Goal: Task Accomplishment & Management: Manage account settings

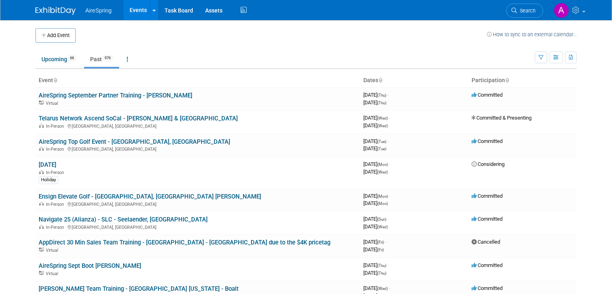
scroll to position [8, 0]
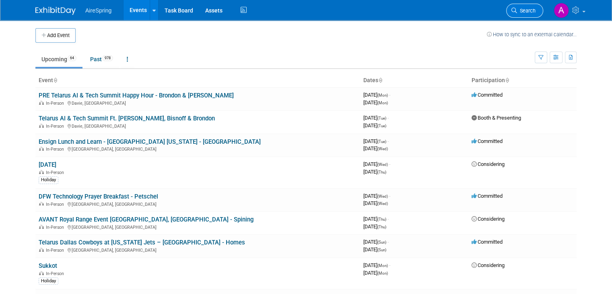
click at [534, 14] on link "Search" at bounding box center [524, 11] width 37 height 14
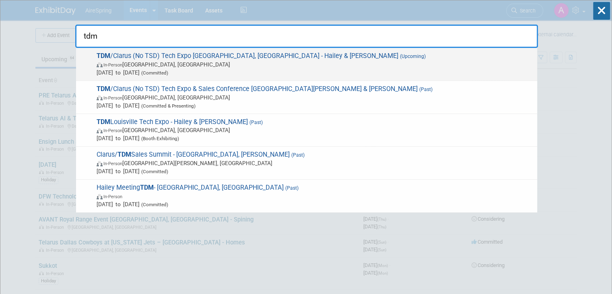
type input "tdm"
click at [254, 52] on span "TDM /Clarus (No TSD) Tech Expo Louisville, KY - Hailey & O'Leary (Upcoming) In-…" at bounding box center [313, 64] width 439 height 25
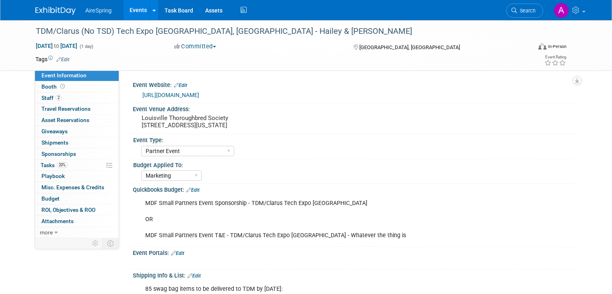
select select "Partner Event"
select select "Marketing"
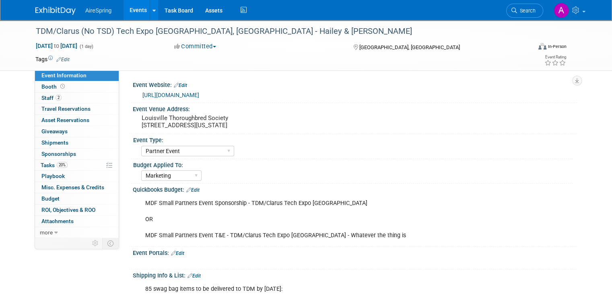
click at [199, 94] on link "[URL][DOMAIN_NAME]" at bounding box center [170, 95] width 57 height 6
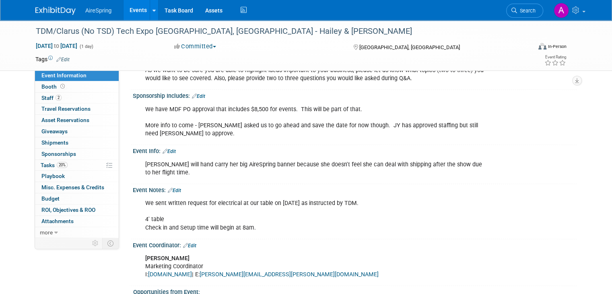
scroll to position [547, 0]
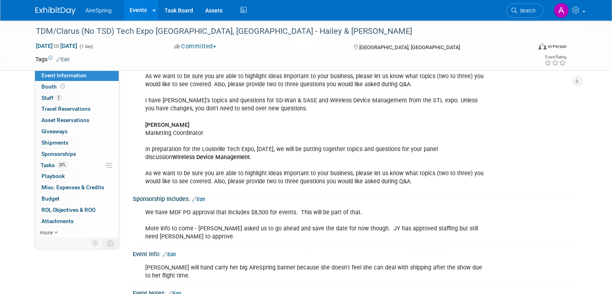
click at [129, 10] on link "Events" at bounding box center [138, 10] width 29 height 20
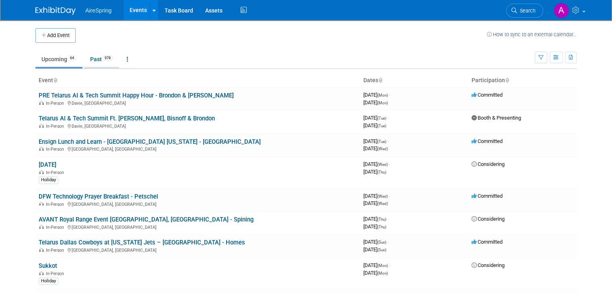
click at [91, 57] on link "Past 978" at bounding box center [101, 59] width 35 height 15
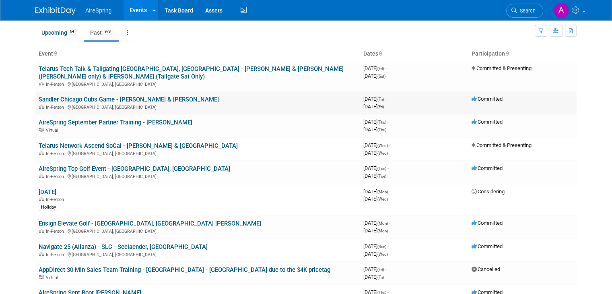
scroll to position [40, 0]
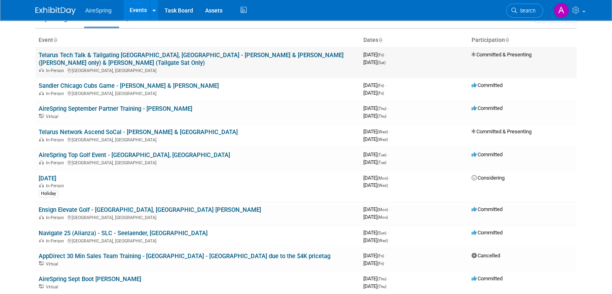
drag, startPoint x: 146, startPoint y: 60, endPoint x: 144, endPoint y: 53, distance: 7.1
click at [128, 10] on link "Events" at bounding box center [138, 10] width 29 height 20
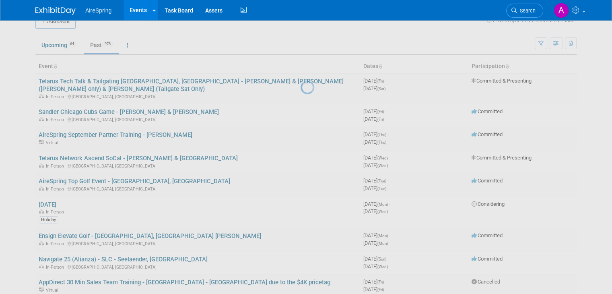
scroll to position [0, 0]
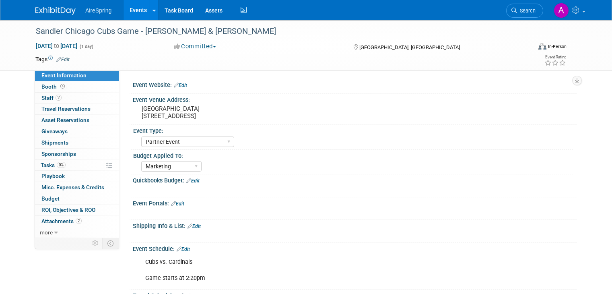
select select "Partner Event"
select select "Marketing"
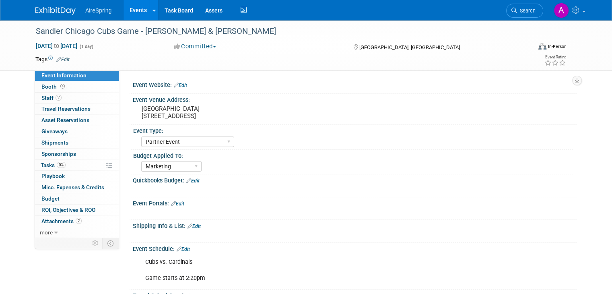
drag, startPoint x: 26, startPoint y: 271, endPoint x: 62, endPoint y: 268, distance: 36.4
click at [29, 271] on div "Event Information Event Info Booth Booth 2 Staff 2 Staff 0 Travel Reservations …" at bounding box center [305, 287] width 553 height 534
click at [107, 29] on div "Sandler Chicago Cubs Game - [PERSON_NAME] & [PERSON_NAME]" at bounding box center [277, 31] width 489 height 14
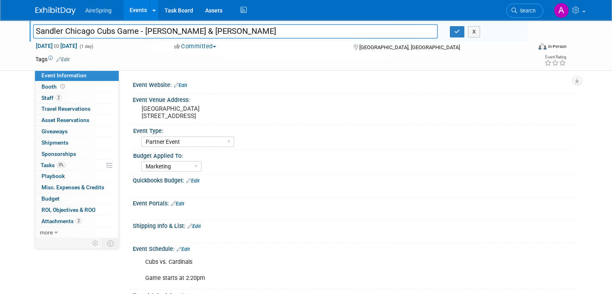
drag, startPoint x: 131, startPoint y: 31, endPoint x: 25, endPoint y: 19, distance: 107.3
click at [25, 19] on body "AireSpring Events Add Event Bulk Upload Events Shareable Event Boards Recently …" at bounding box center [306, 147] width 612 height 294
click at [562, 139] on div "AireSpring Event AireSpring Internal Partner Event Training Tradeshow - Exhibit…" at bounding box center [357, 140] width 432 height 13
click at [460, 29] on icon "button" at bounding box center [457, 31] width 6 height 5
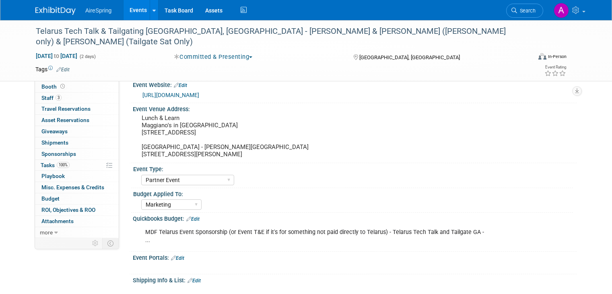
select select "Partner Event"
select select "Marketing"
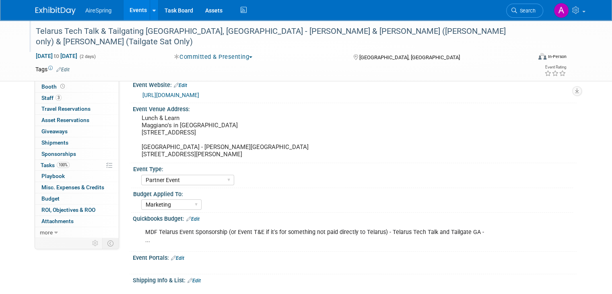
click at [108, 35] on div "Telarus Tech Talk & Tailgating [GEOGRAPHIC_DATA], [GEOGRAPHIC_DATA] - [PERSON_N…" at bounding box center [277, 36] width 489 height 25
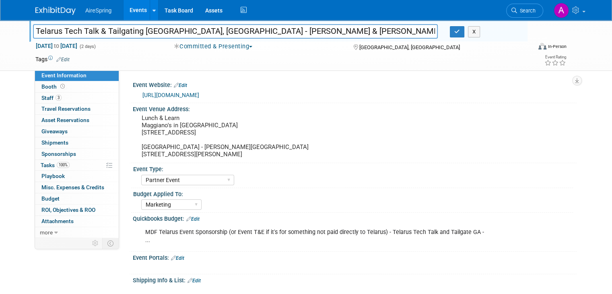
drag, startPoint x: 135, startPoint y: 29, endPoint x: 7, endPoint y: 34, distance: 128.1
click at [7, 34] on div "Telarus Tech Talk & Tailgating [GEOGRAPHIC_DATA], [GEOGRAPHIC_DATA] - [PERSON_N…" at bounding box center [306, 45] width 612 height 51
click at [264, 63] on div "Tags Edit" at bounding box center [255, 59] width 441 height 11
click at [68, 95] on link "3 Staff 3" at bounding box center [77, 98] width 84 height 11
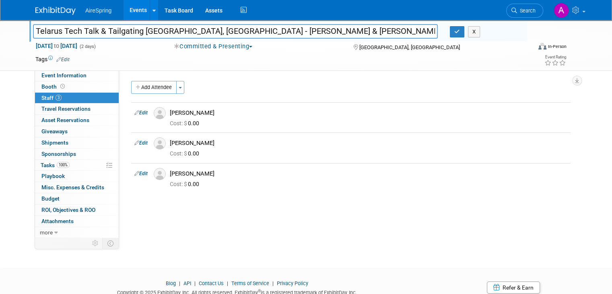
drag, startPoint x: 134, startPoint y: 31, endPoint x: -14, endPoint y: 58, distance: 151.4
click at [0, 58] on html "AireSpring Events Add Event Bulk Upload Events Shareable Event Boards Recently …" at bounding box center [306, 147] width 612 height 294
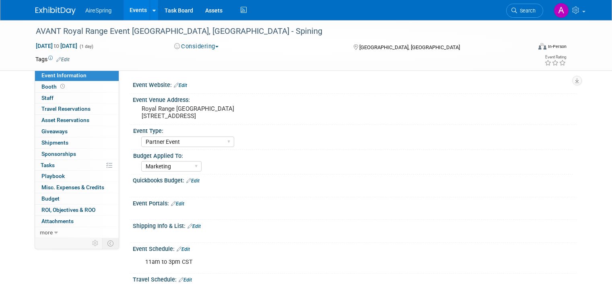
select select "Partner Event"
select select "Marketing"
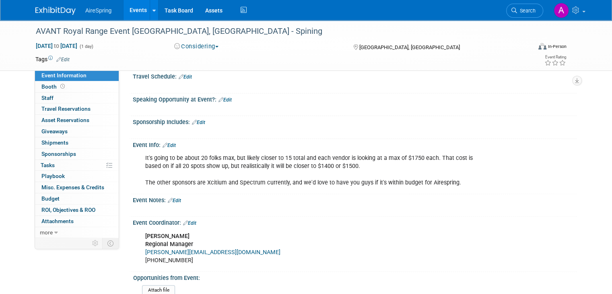
scroll to position [201, 0]
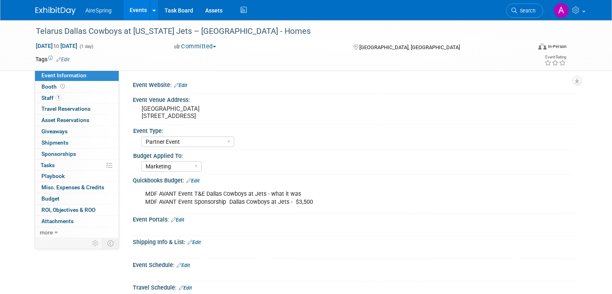
select select "Partner Event"
select select "Marketing"
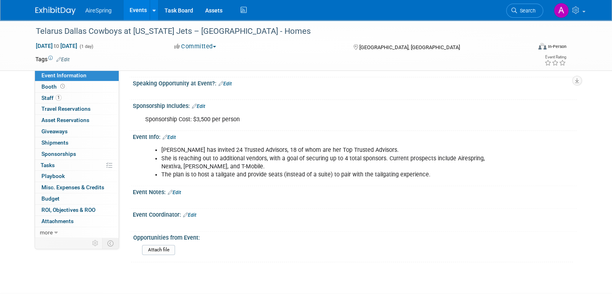
scroll to position [241, 0]
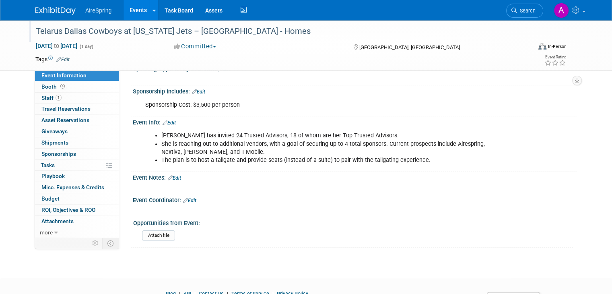
click at [522, 29] on div "Telarus Dallas Cowboys at [US_STATE] Jets – [GEOGRAPHIC_DATA] - Homes" at bounding box center [277, 31] width 489 height 14
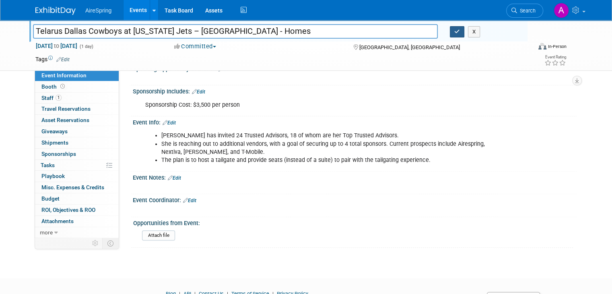
click at [460, 31] on icon "button" at bounding box center [457, 31] width 6 height 5
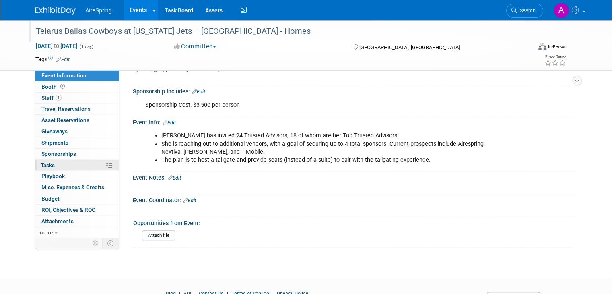
click at [87, 167] on link "0% Tasks 0%" at bounding box center [77, 165] width 84 height 11
